Goal: Information Seeking & Learning: Learn about a topic

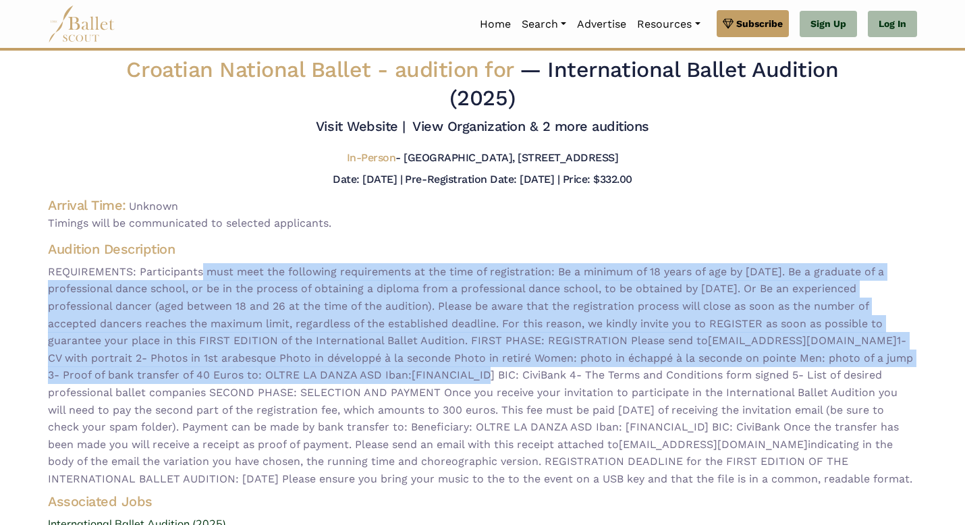
drag, startPoint x: 198, startPoint y: 272, endPoint x: 511, endPoint y: 365, distance: 326.8
click at [511, 367] on span "REQUIREMENTS: Participants must meet the following requirements at the time of …" at bounding box center [482, 375] width 869 height 225
click at [511, 365] on span "REQUIREMENTS: Participants must meet the following requirements at the time of …" at bounding box center [482, 375] width 869 height 225
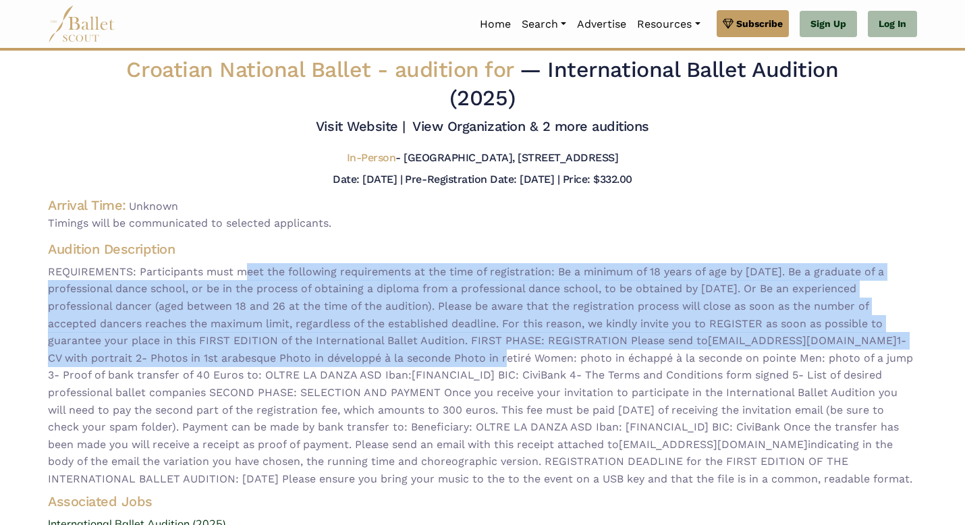
drag, startPoint x: 511, startPoint y: 365, endPoint x: 246, endPoint y: 267, distance: 283.0
click at [246, 267] on span "REQUIREMENTS: Participants must meet the following requirements at the time of …" at bounding box center [482, 375] width 869 height 225
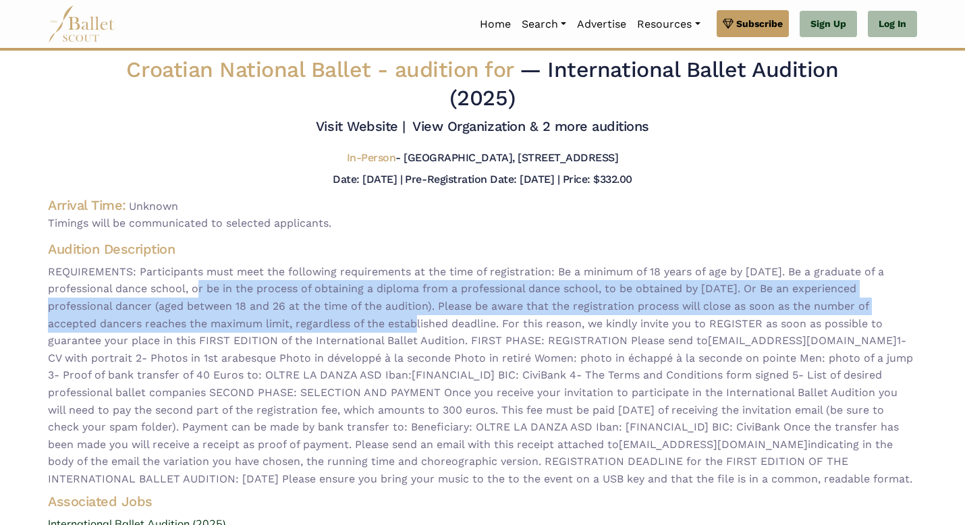
drag, startPoint x: 174, startPoint y: 281, endPoint x: 356, endPoint y: 320, distance: 185.6
click at [356, 320] on span "REQUIREMENTS: Participants must meet the following requirements at the time of …" at bounding box center [482, 375] width 869 height 225
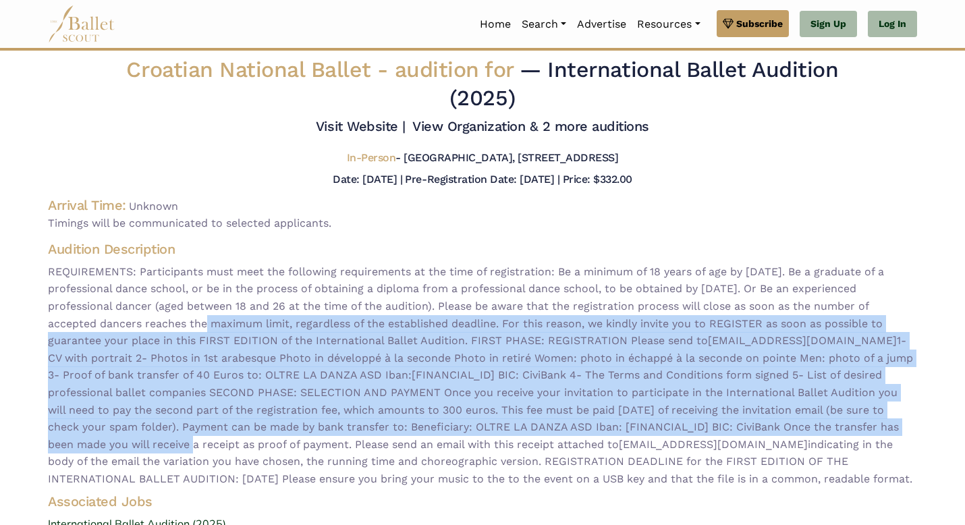
drag, startPoint x: 143, startPoint y: 331, endPoint x: 350, endPoint y: 448, distance: 237.3
click at [350, 448] on span "REQUIREMENTS: Participants must meet the following requirements at the time of …" at bounding box center [482, 375] width 869 height 225
click at [350, 447] on span "REQUIREMENTS: Participants must meet the following requirements at the time of …" at bounding box center [482, 375] width 869 height 225
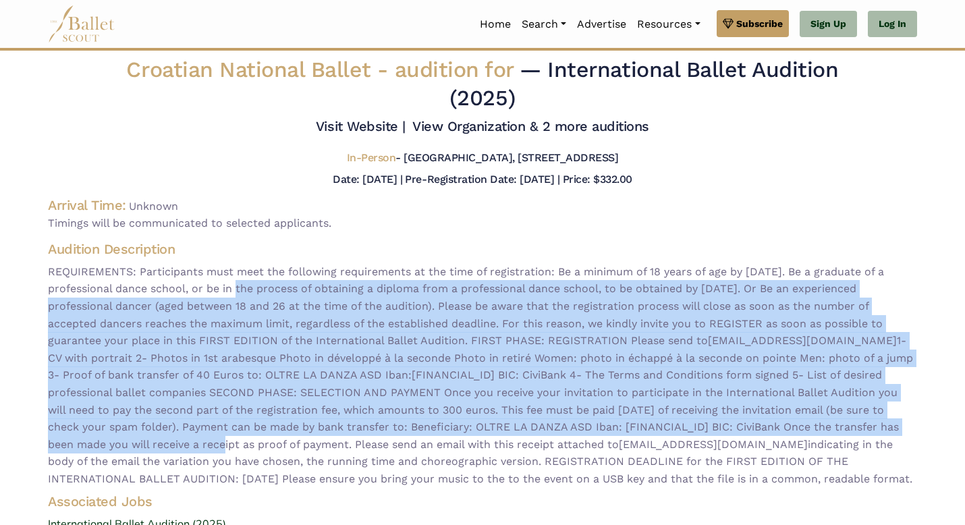
drag, startPoint x: 350, startPoint y: 447, endPoint x: 222, endPoint y: 296, distance: 197.3
click at [222, 296] on span "REQUIREMENTS: Participants must meet the following requirements at the time of …" at bounding box center [482, 375] width 869 height 225
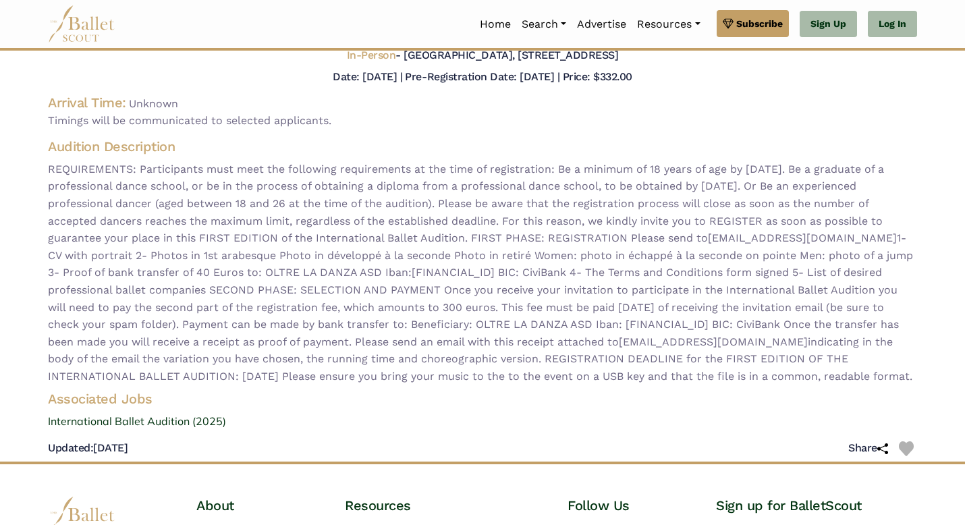
scroll to position [103, 0]
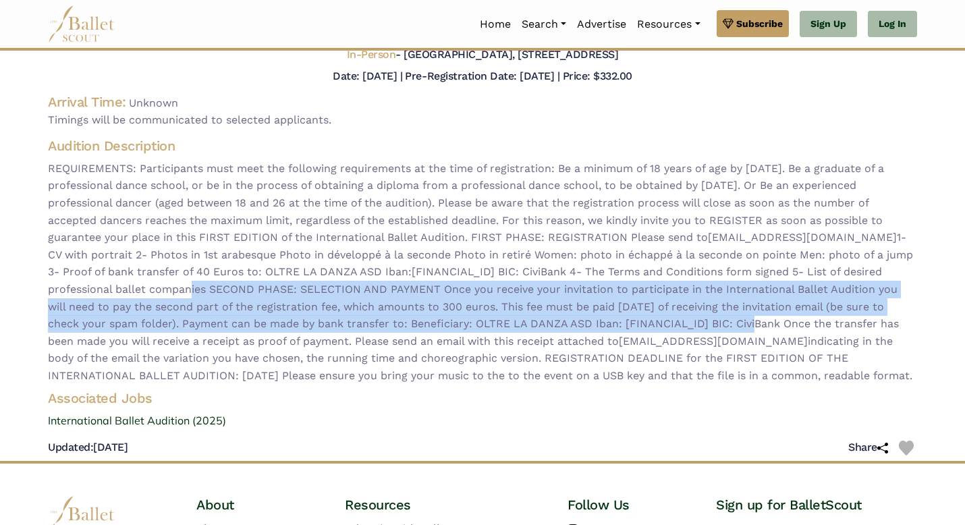
drag, startPoint x: 206, startPoint y: 286, endPoint x: 768, endPoint y: 328, distance: 563.3
click at [768, 328] on span "REQUIREMENTS: Participants must meet the following requirements at the time of …" at bounding box center [482, 272] width 869 height 225
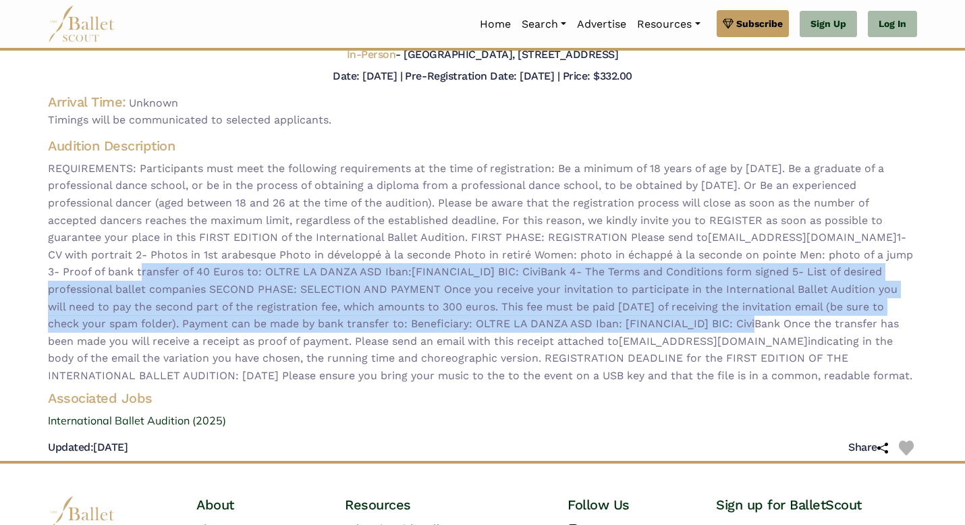
drag, startPoint x: 768, startPoint y: 328, endPoint x: 203, endPoint y: 264, distance: 568.0
click at [203, 265] on span "REQUIREMENTS: Participants must meet the following requirements at the time of …" at bounding box center [482, 272] width 869 height 225
click at [203, 264] on span "REQUIREMENTS: Participants must meet the following requirements at the time of …" at bounding box center [482, 272] width 869 height 225
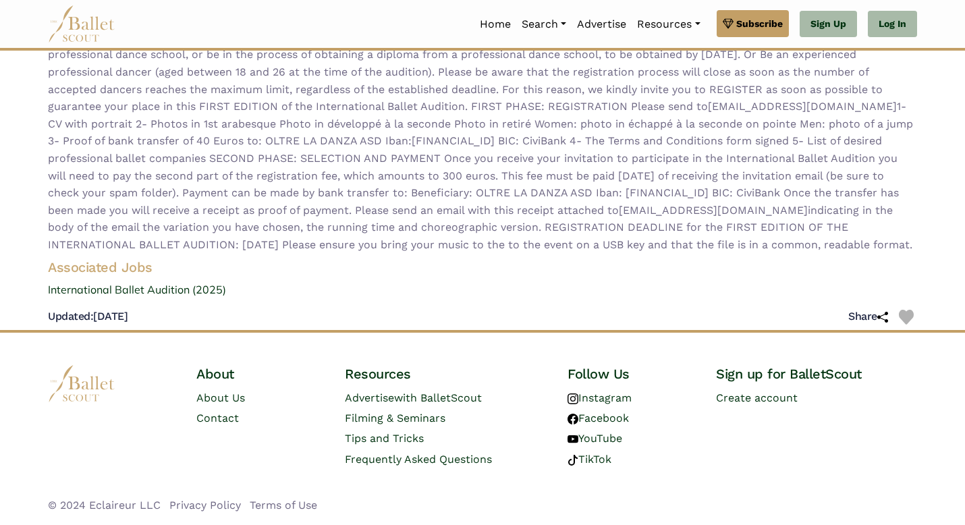
scroll to position [0, 0]
